Goal: Task Accomplishment & Management: Use online tool/utility

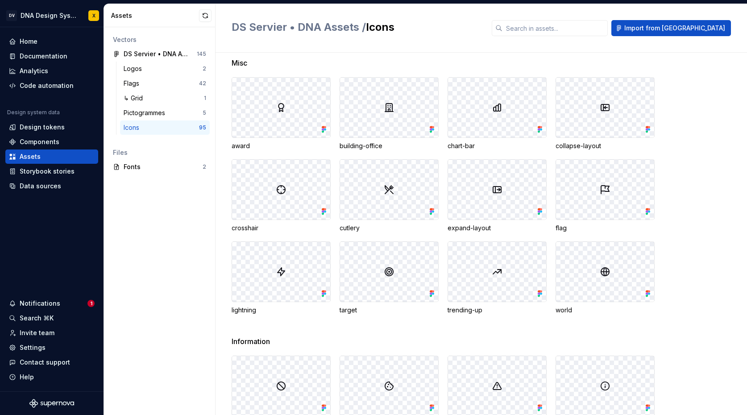
scroll to position [1651, 0]
click at [681, 27] on span "Import from [GEOGRAPHIC_DATA]" at bounding box center [674, 28] width 101 height 9
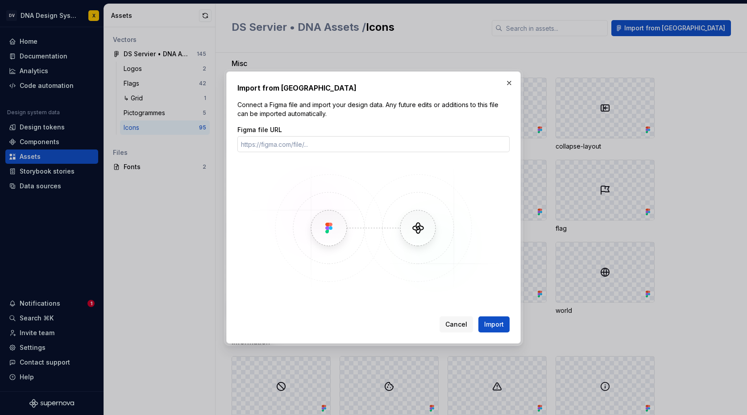
click at [314, 146] on input "Figma file URL" at bounding box center [373, 144] width 272 height 16
click at [273, 142] on input "Figma file URL" at bounding box center [373, 144] width 272 height 16
paste input "[URL][DOMAIN_NAME]"
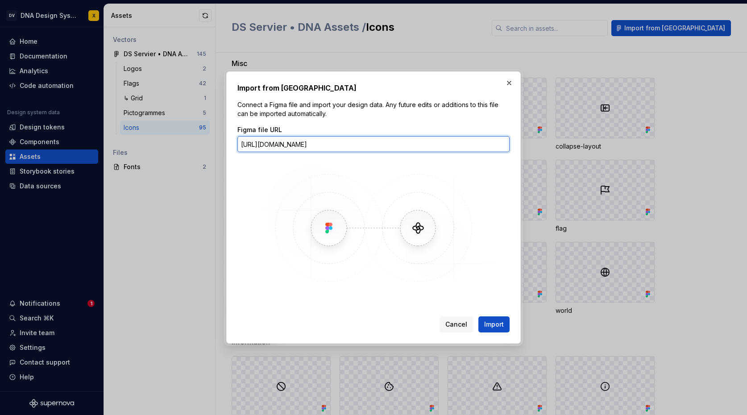
scroll to position [0, 162]
type input "[URL][DOMAIN_NAME]"
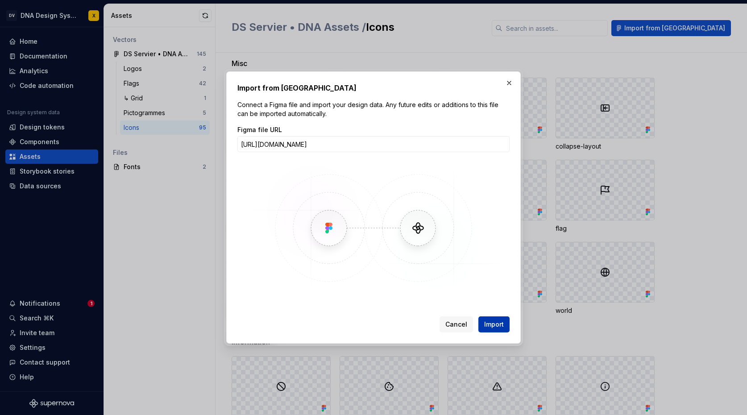
click at [488, 324] on span "Import" at bounding box center [494, 324] width 20 height 9
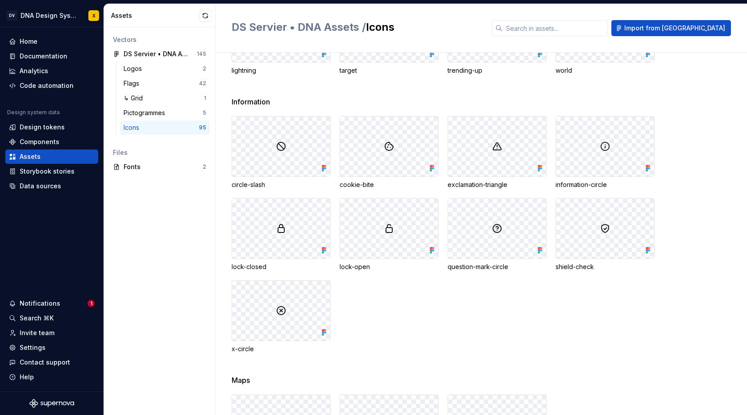
scroll to position [1833, 0]
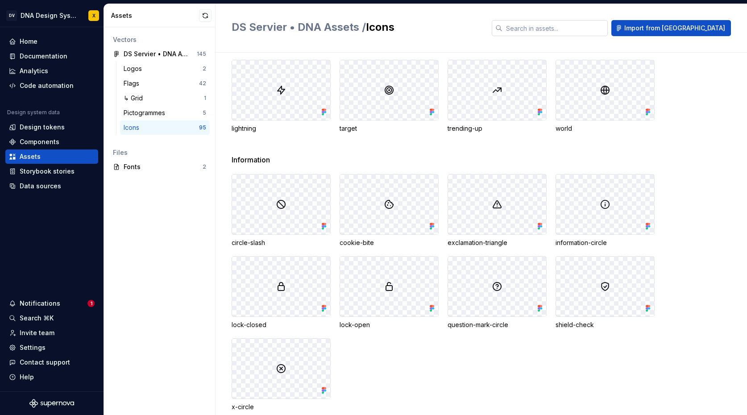
click at [589, 28] on input "text" at bounding box center [554, 28] width 105 height 16
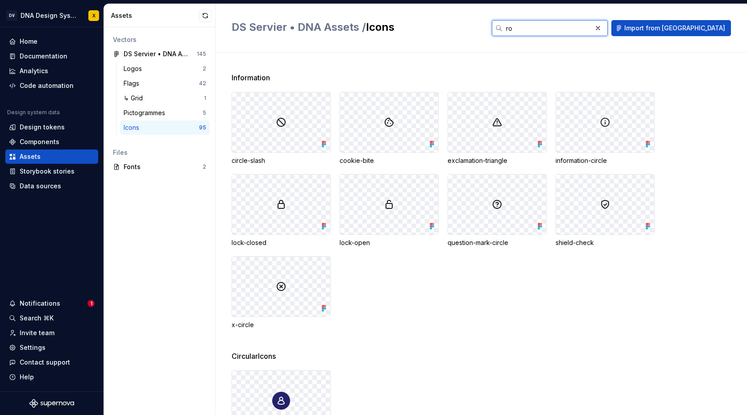
scroll to position [177, 0]
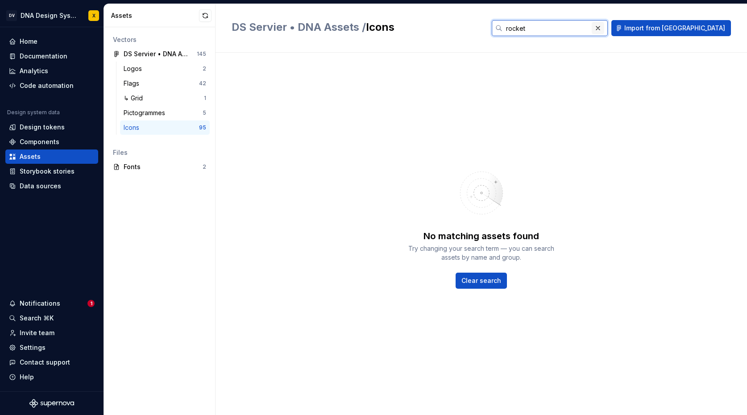
type input "rocket"
click at [604, 27] on button "button" at bounding box center [598, 28] width 12 height 12
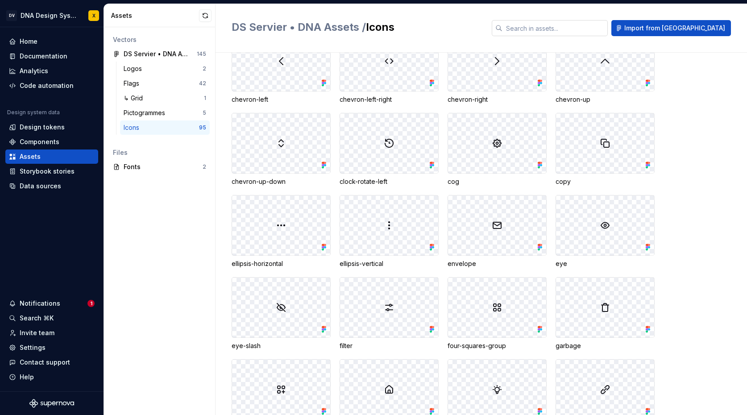
scroll to position [306, 0]
